Goal: Transaction & Acquisition: Purchase product/service

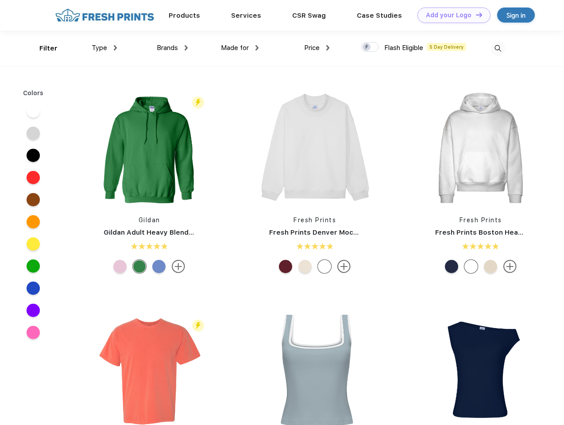
click at [451, 15] on link "Add your Logo Design Tool" at bounding box center [454, 15] width 73 height 15
click at [0, 0] on div "Design Tool" at bounding box center [0, 0] width 0 height 0
click at [475, 15] on link "Add your Logo Design Tool" at bounding box center [454, 15] width 73 height 15
click at [43, 48] on div "Filter" at bounding box center [48, 48] width 18 height 10
click at [105, 48] on span "Type" at bounding box center [99, 48] width 15 height 8
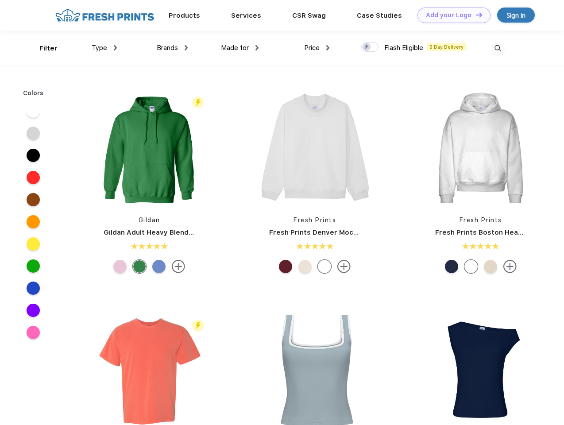
click at [172, 48] on span "Brands" at bounding box center [167, 48] width 21 height 8
click at [240, 48] on span "Made for" at bounding box center [235, 48] width 28 height 8
click at [317, 48] on span "Price" at bounding box center [311, 48] width 15 height 8
click at [370, 47] on div at bounding box center [369, 47] width 17 height 10
click at [367, 47] on input "checkbox" at bounding box center [364, 45] width 6 height 6
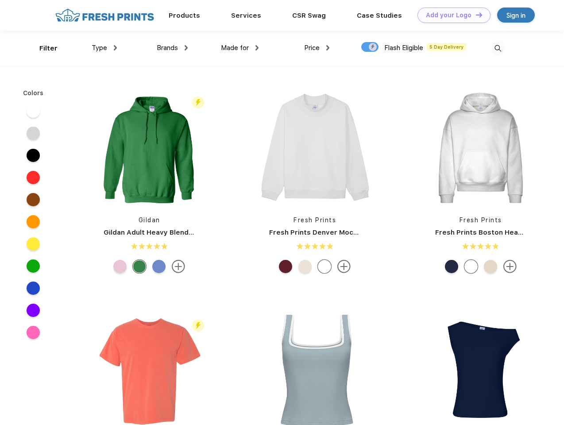
click at [498, 48] on img at bounding box center [498, 48] width 15 height 15
